Goal: Information Seeking & Learning: Learn about a topic

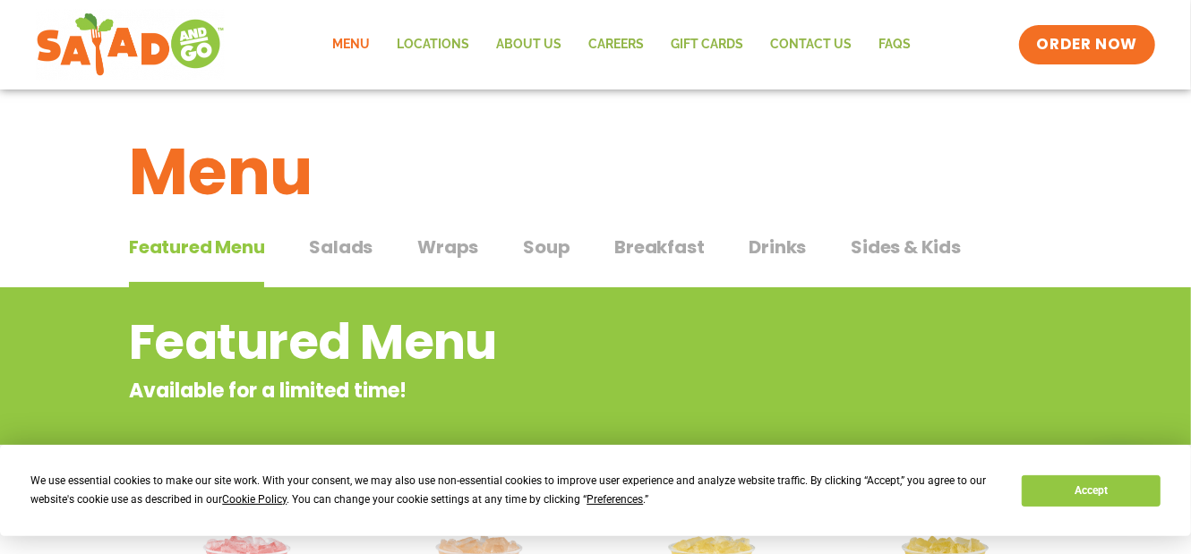
click at [333, 246] on span "Salads" at bounding box center [341, 247] width 64 height 27
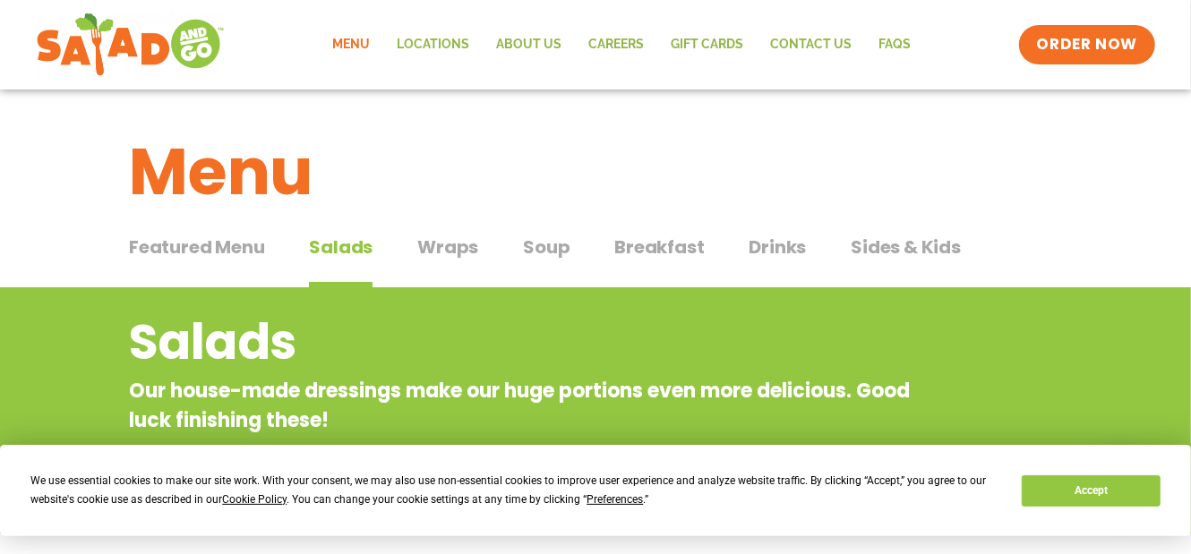
click at [437, 241] on span "Wraps" at bounding box center [447, 247] width 61 height 27
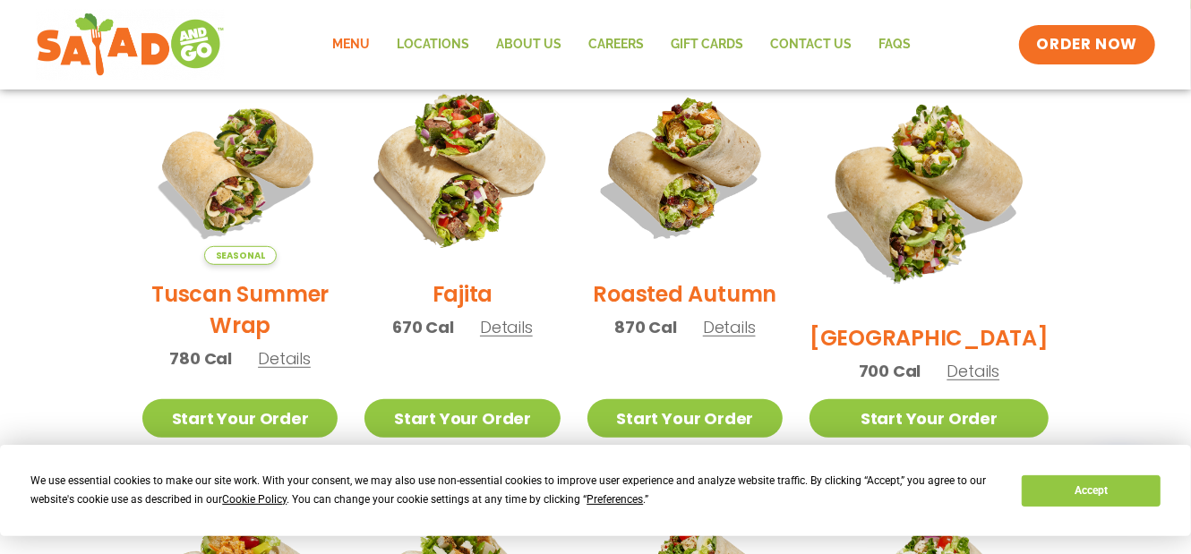
scroll to position [537, 0]
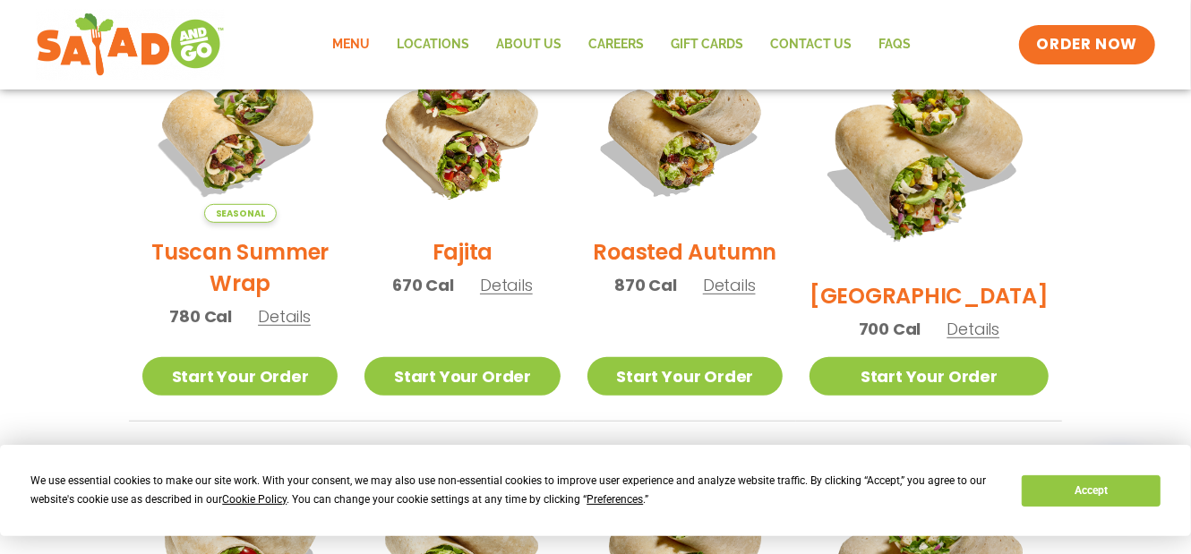
click at [490, 257] on h2 "Fajita" at bounding box center [462, 251] width 61 height 31
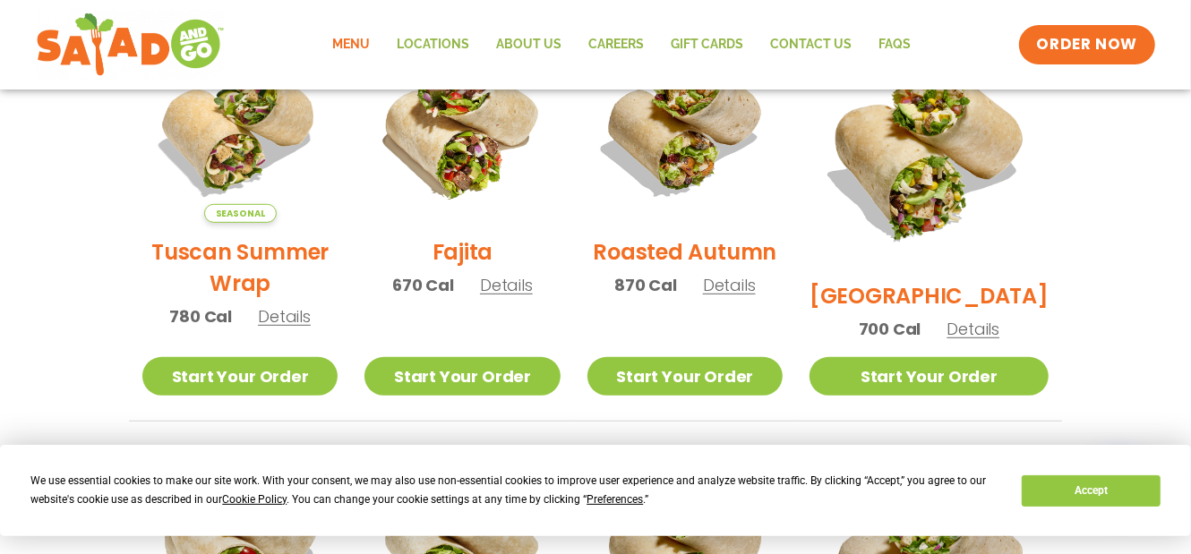
click at [281, 279] on h2 "Tuscan Summer Wrap" at bounding box center [239, 267] width 195 height 63
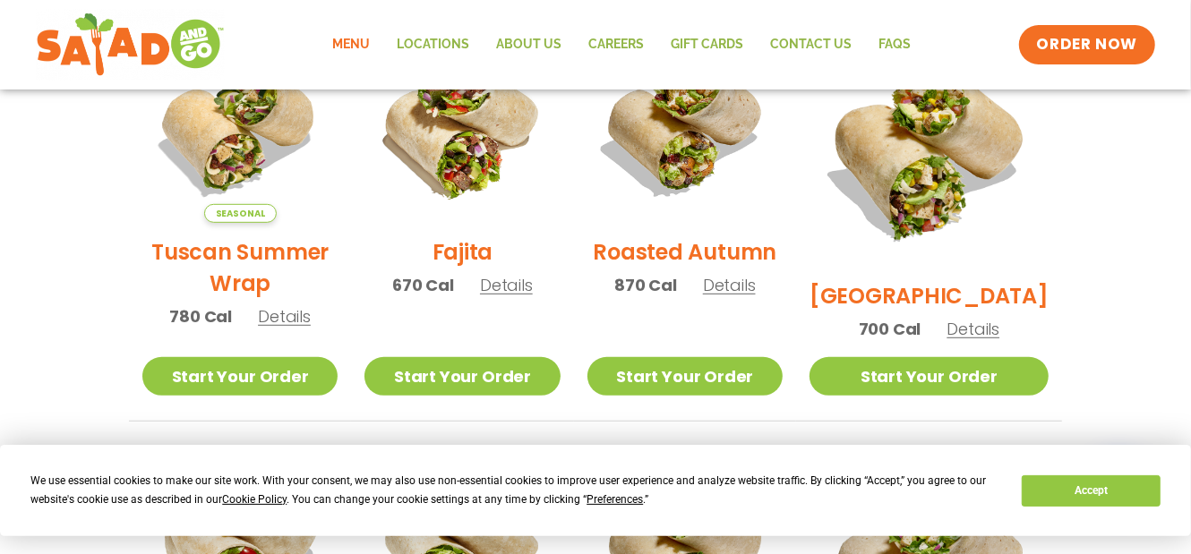
click at [745, 262] on h2 "Roasted Autumn" at bounding box center [686, 251] width 184 height 31
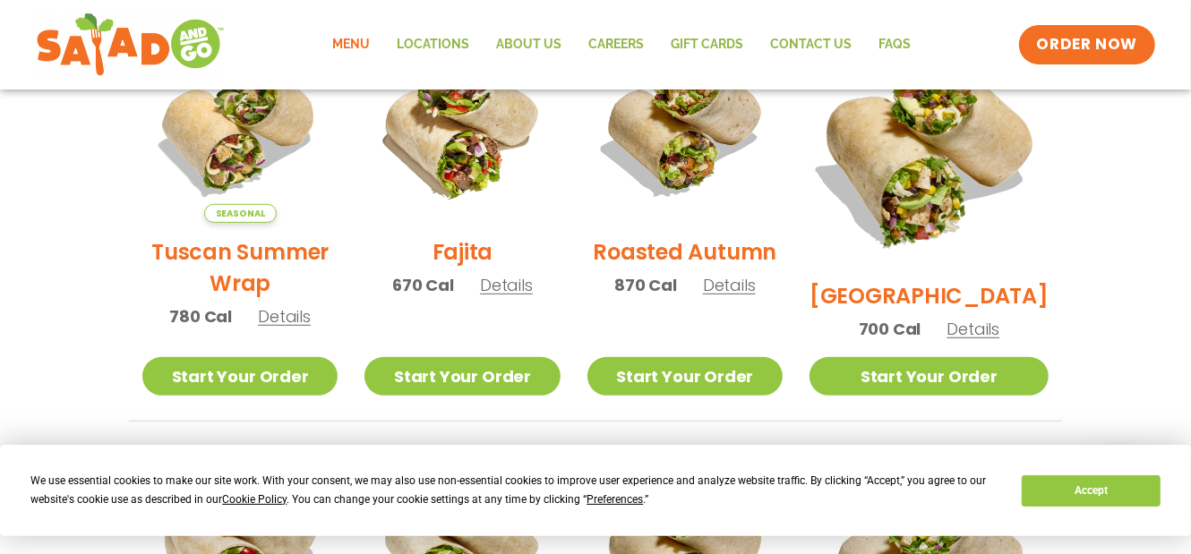
click at [968, 184] on img at bounding box center [929, 147] width 280 height 280
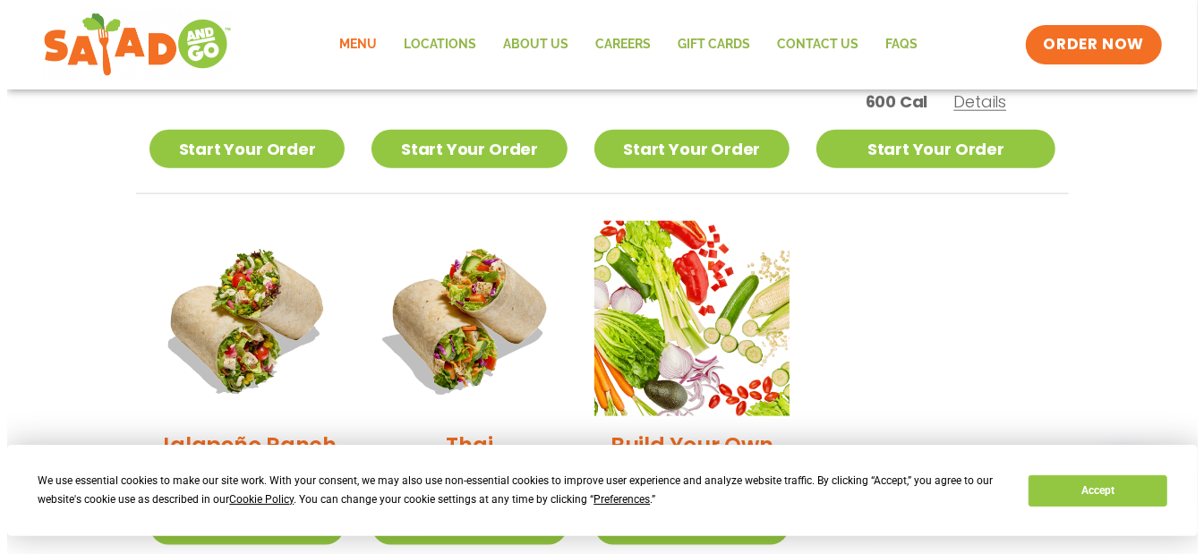
scroll to position [1253, 0]
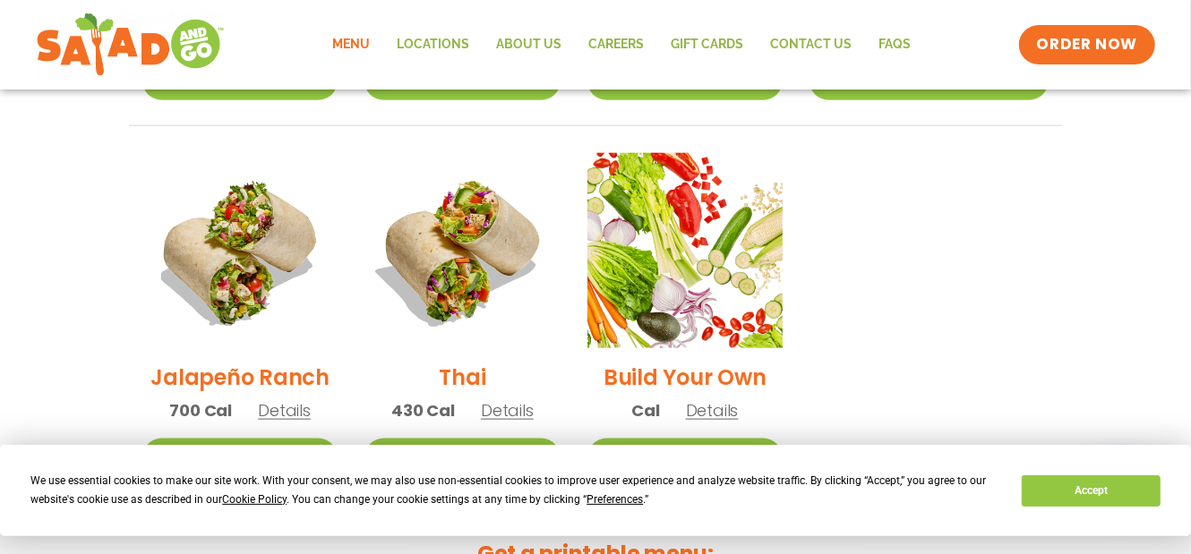
click at [466, 335] on div "Thai 430 Cal Details" at bounding box center [461, 296] width 195 height 286
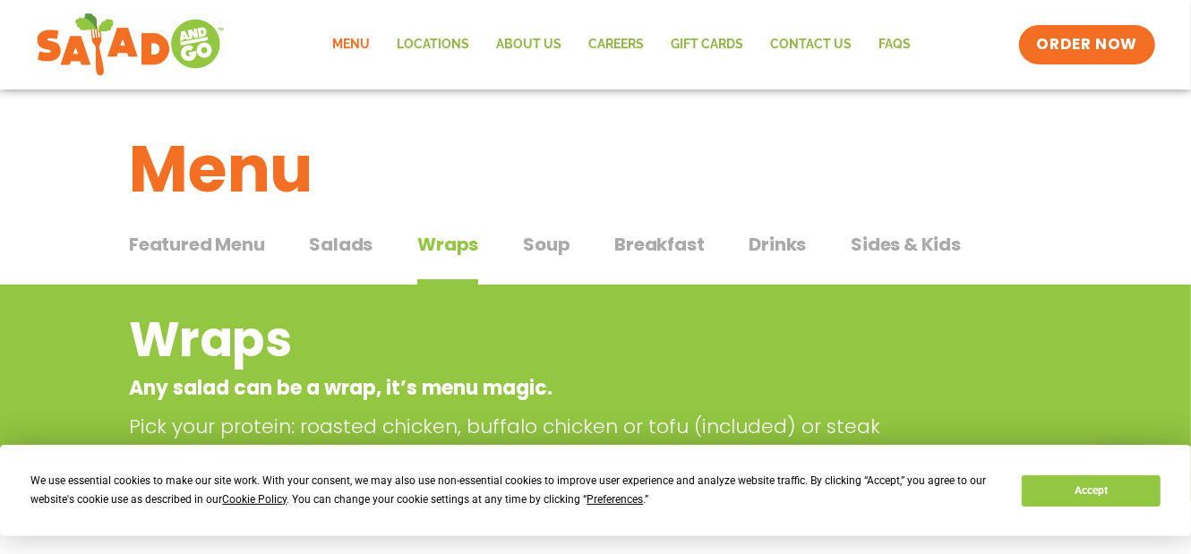
scroll to position [0, 0]
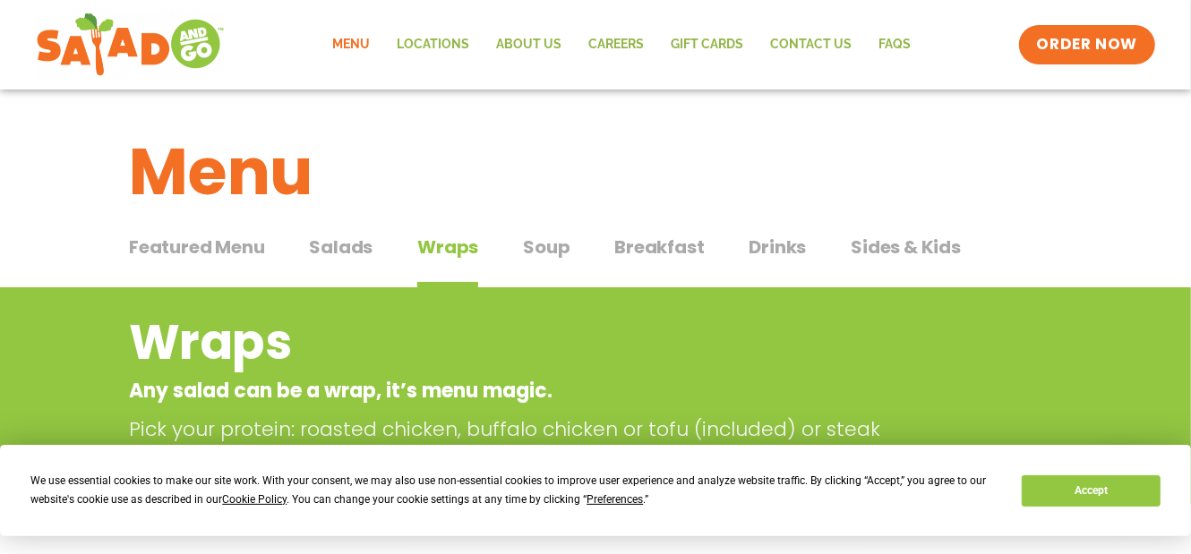
click at [679, 249] on span "Breakfast" at bounding box center [659, 247] width 90 height 27
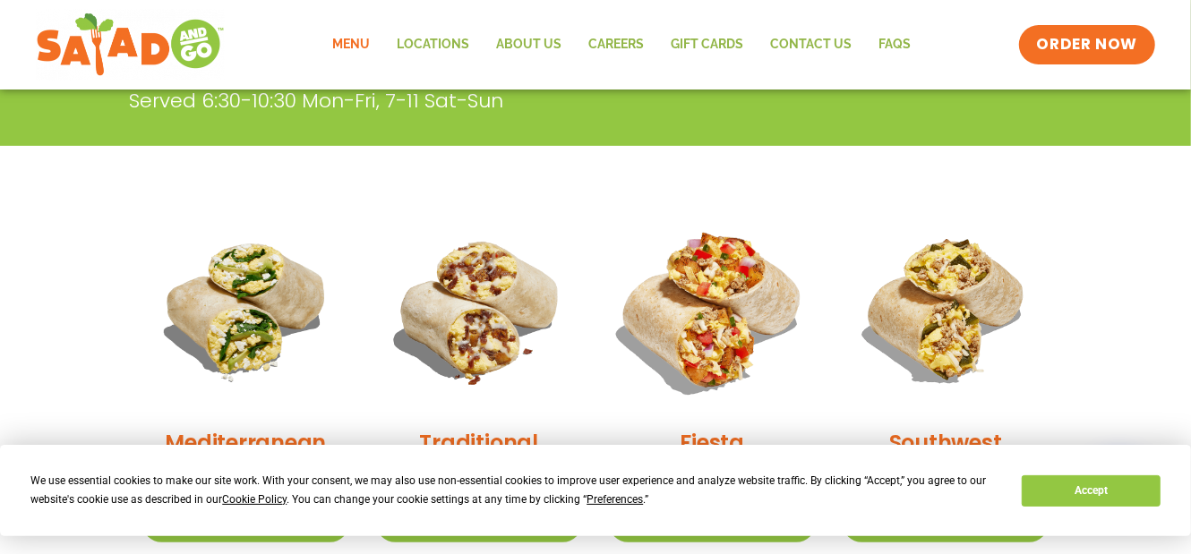
scroll to position [448, 0]
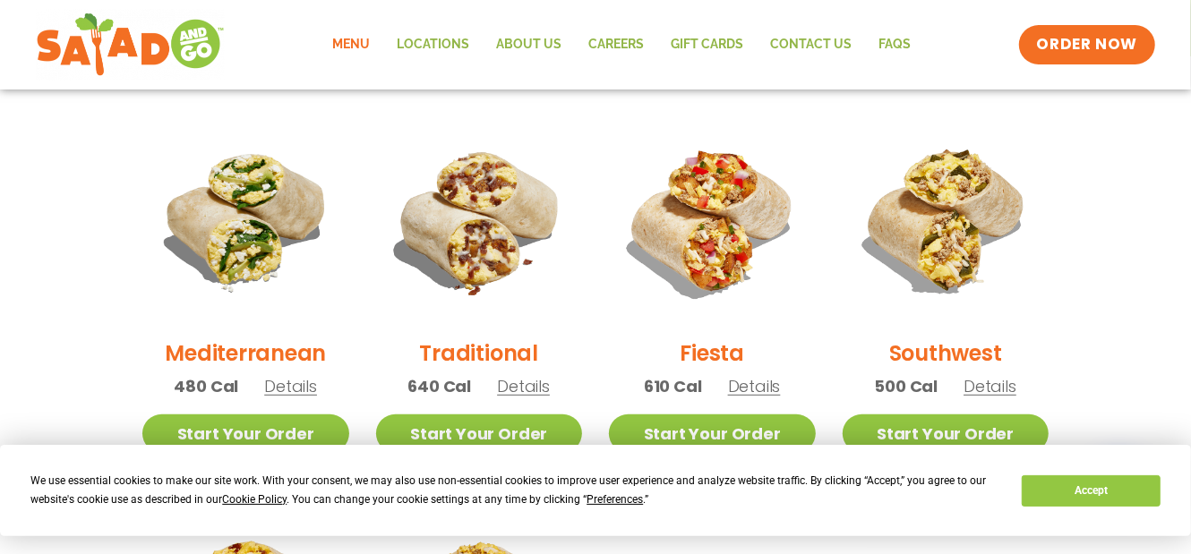
click at [725, 347] on h2 "Fiesta" at bounding box center [711, 352] width 64 height 31
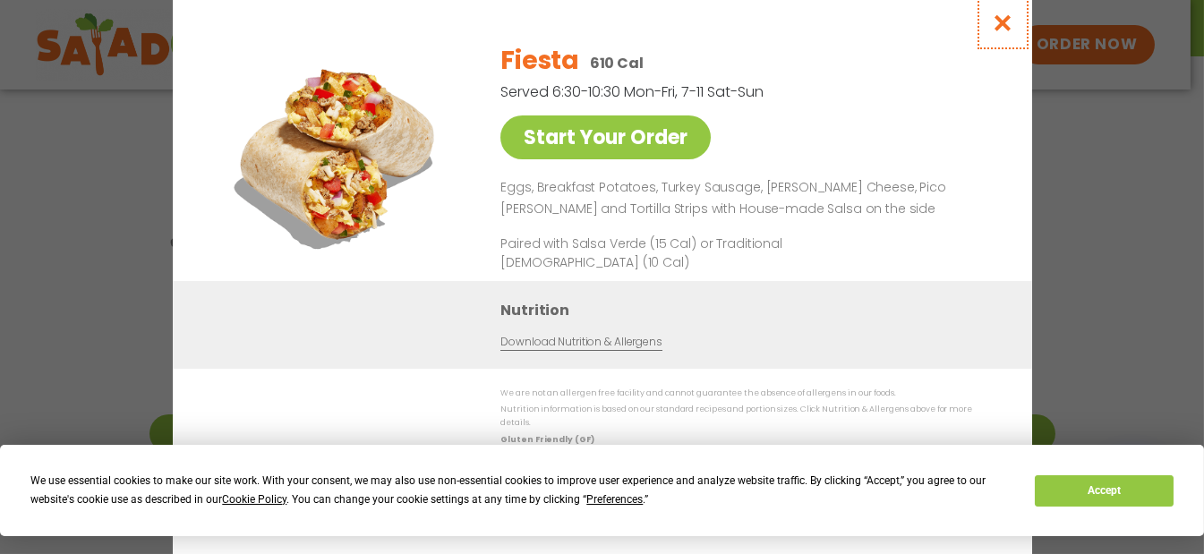
click at [999, 32] on icon "Close modal" at bounding box center [1002, 22] width 22 height 19
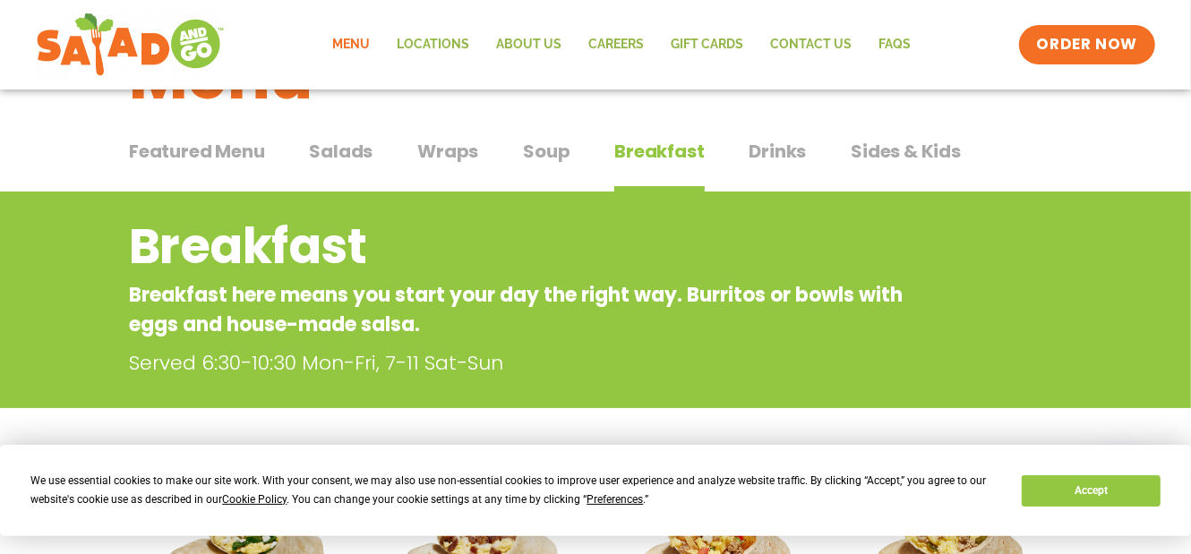
scroll to position [90, 0]
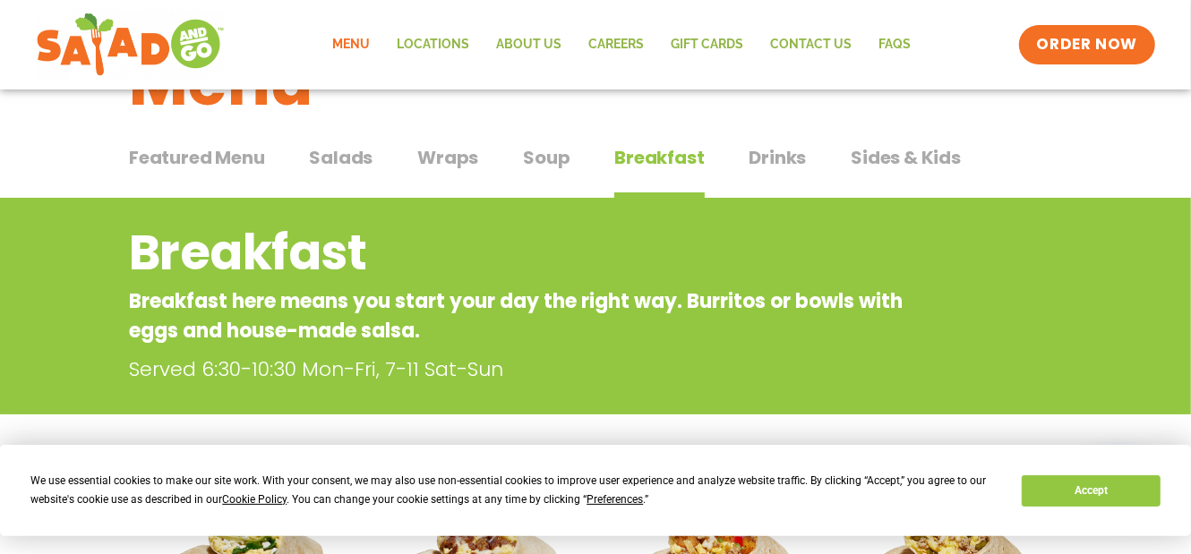
click at [346, 171] on button "Salads Salads" at bounding box center [341, 171] width 64 height 55
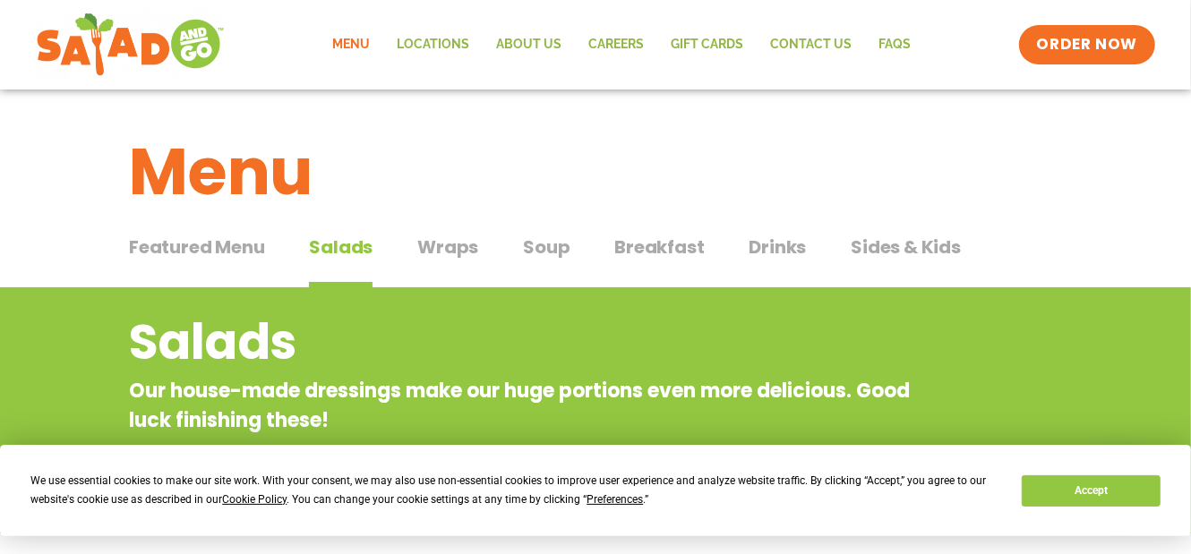
click at [470, 248] on span "Wraps" at bounding box center [447, 247] width 61 height 27
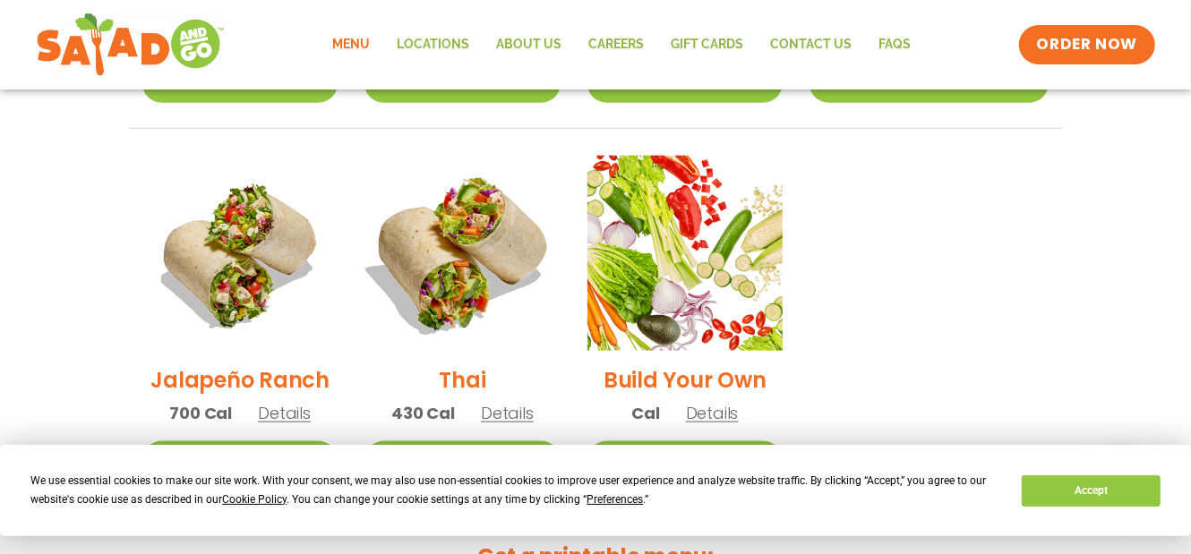
scroll to position [1253, 0]
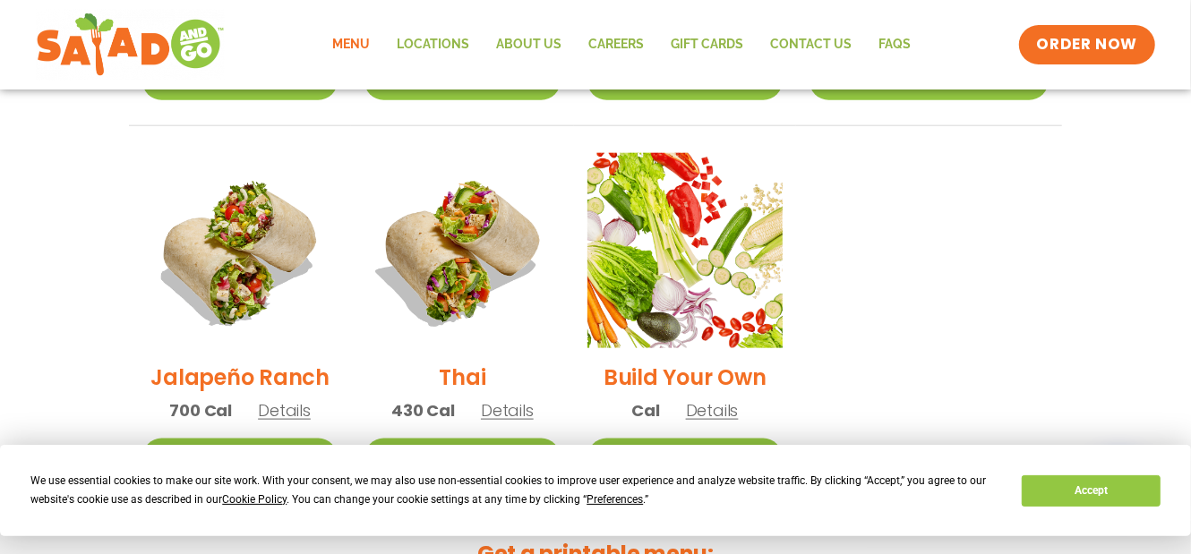
click at [484, 362] on h2 "Thai" at bounding box center [463, 377] width 47 height 31
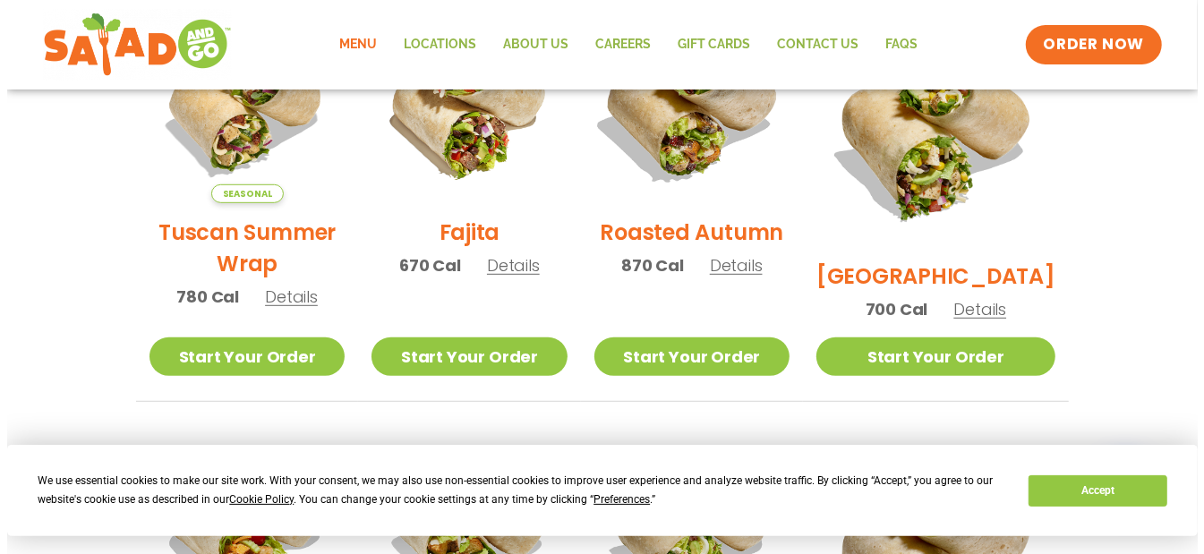
scroll to position [551, 0]
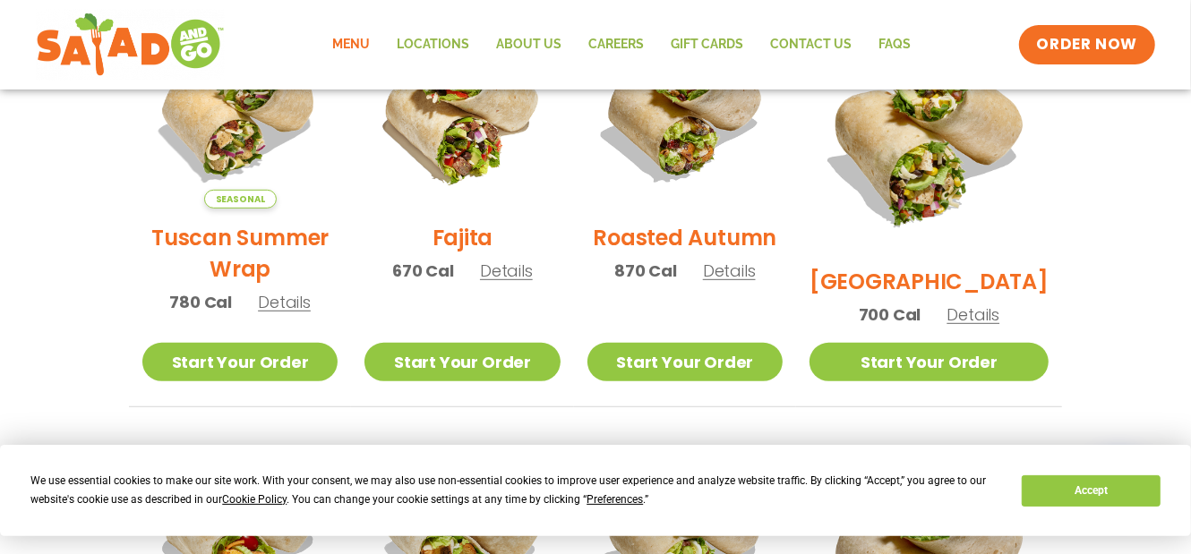
click at [715, 177] on img at bounding box center [684, 110] width 195 height 195
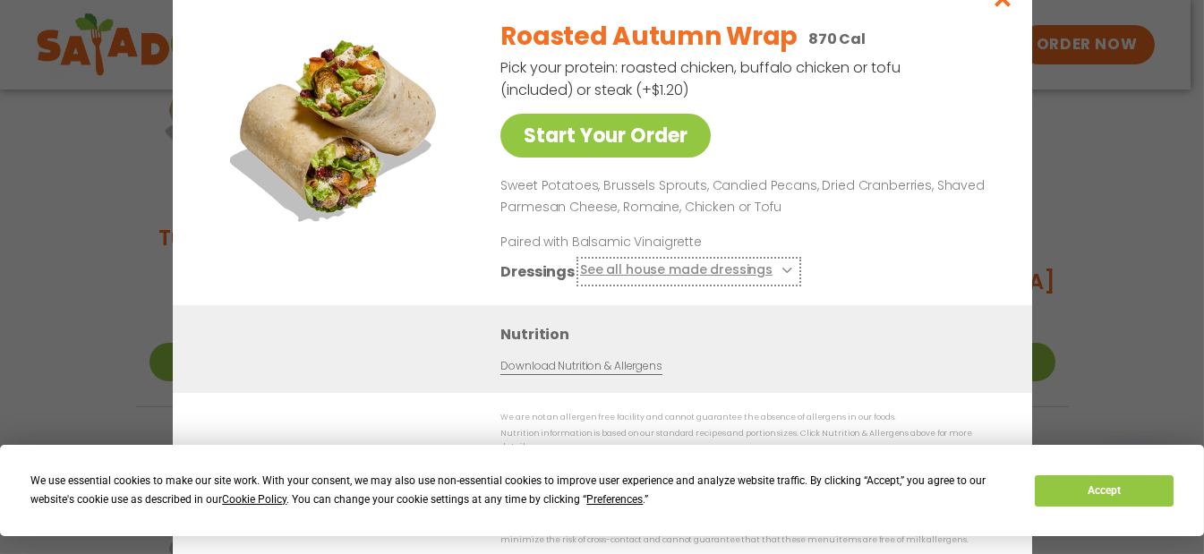
click at [780, 271] on button "See all house made dressings" at bounding box center [688, 271] width 218 height 22
